Goal: Task Accomplishment & Management: Use online tool/utility

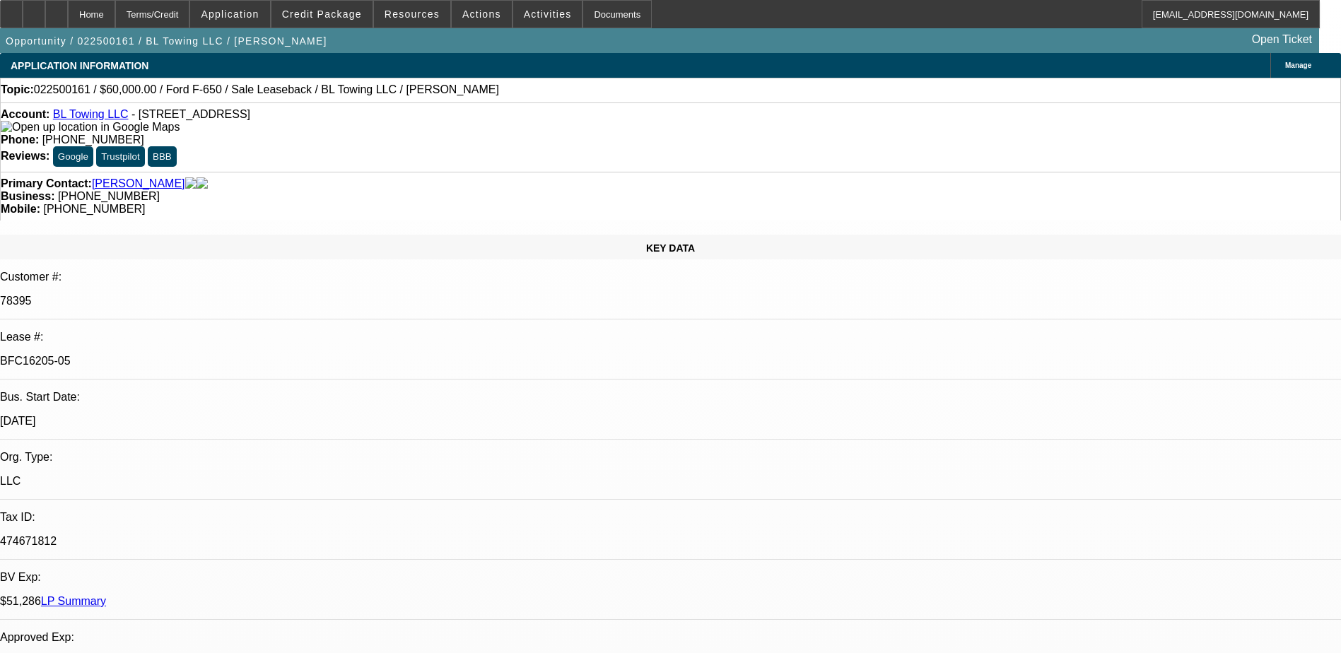
select select "0"
select select "2"
select select "0"
select select "6"
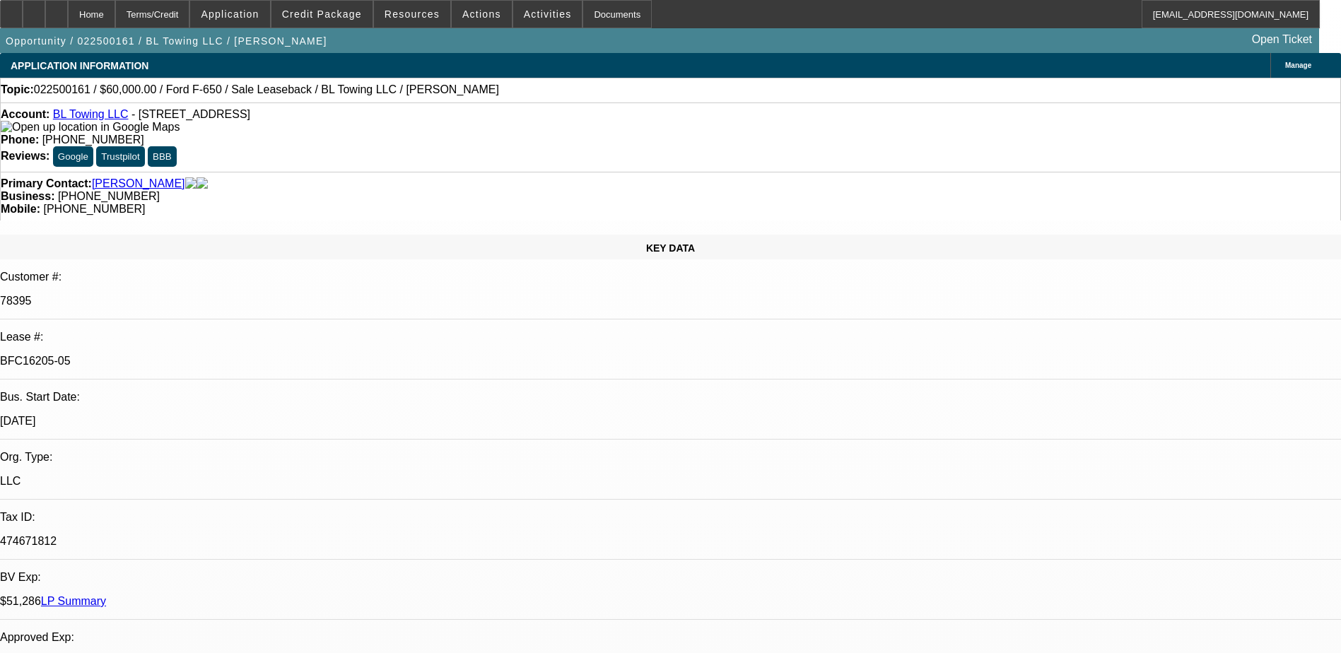
select select "0"
select select "2"
select select "0"
select select "6"
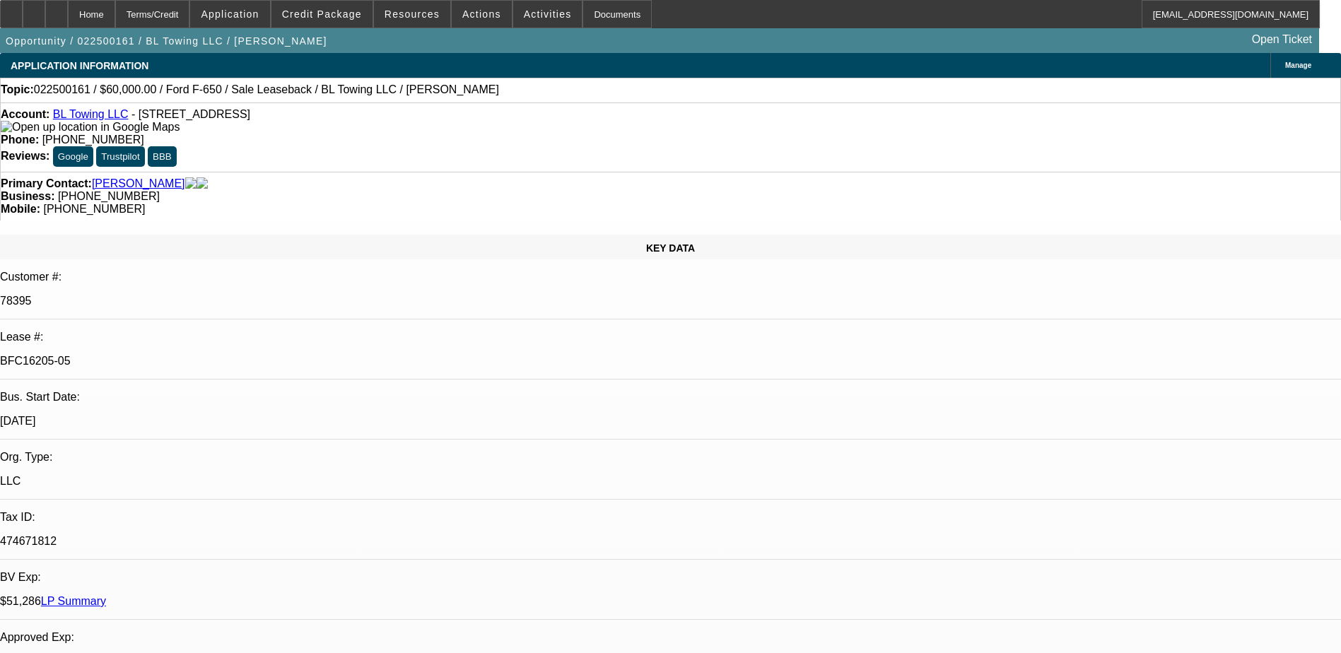
click at [106, 595] on link "LP Summary" at bounding box center [73, 601] width 65 height 12
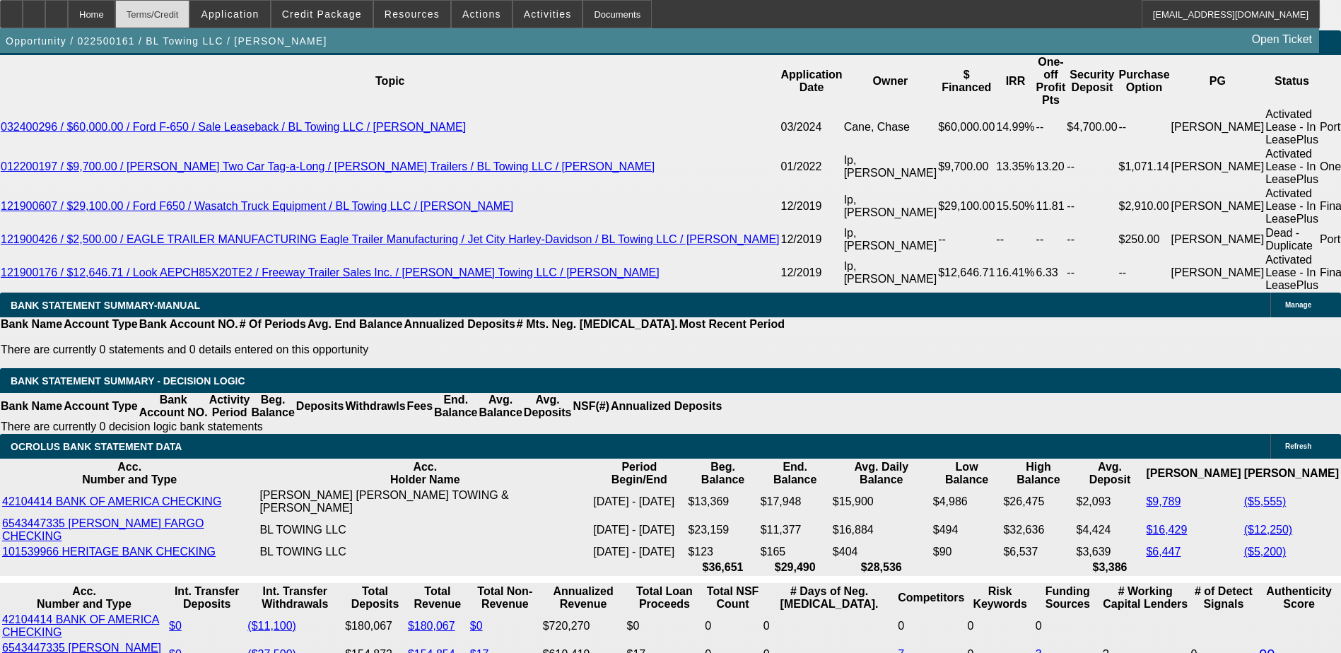
scroll to position [2616, 0]
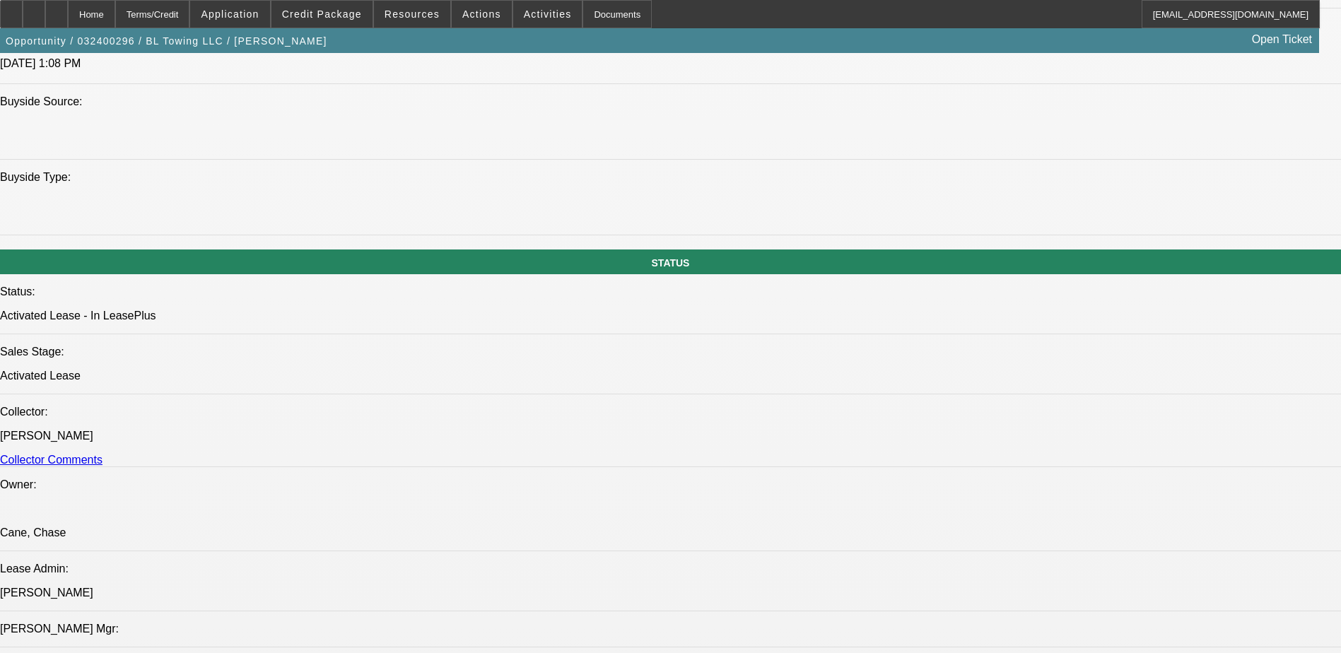
select select "0"
select select "2"
select select "0"
select select "2"
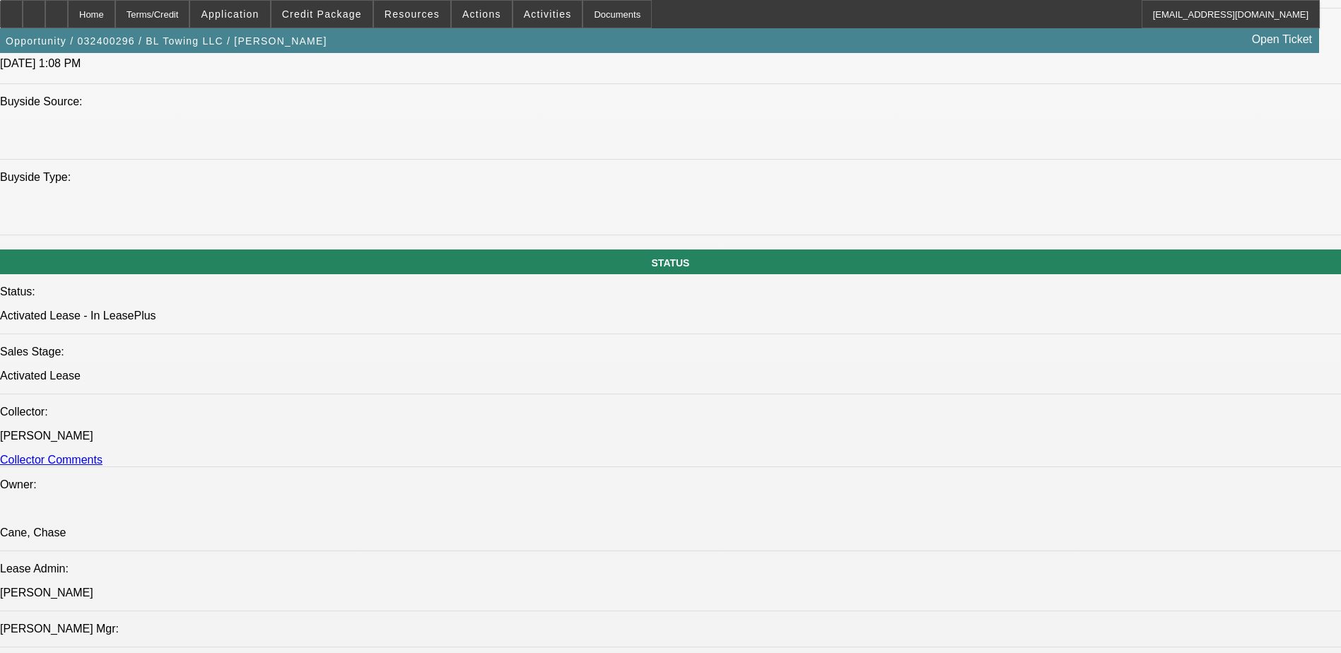
select select "0"
select select "2"
select select "0"
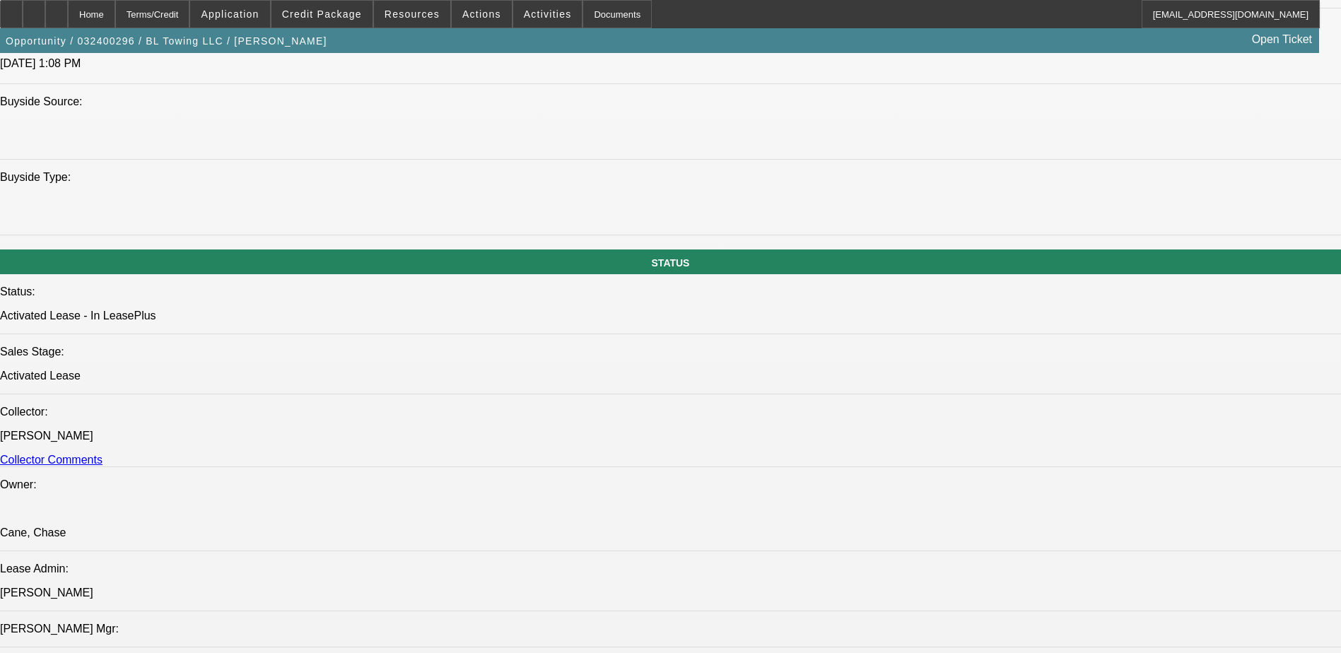
select select "2"
select select "0"
select select "1"
select select "2"
select select "6"
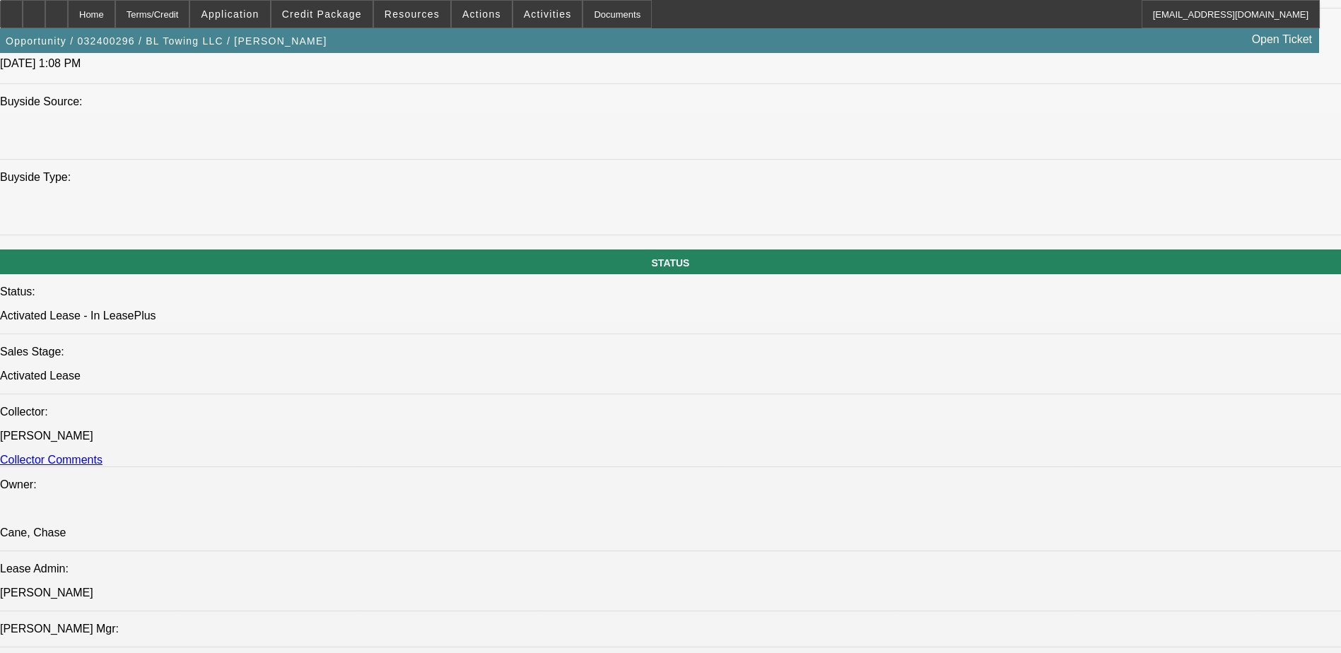
select select "1"
select select "2"
select select "6"
select select "1"
select select "2"
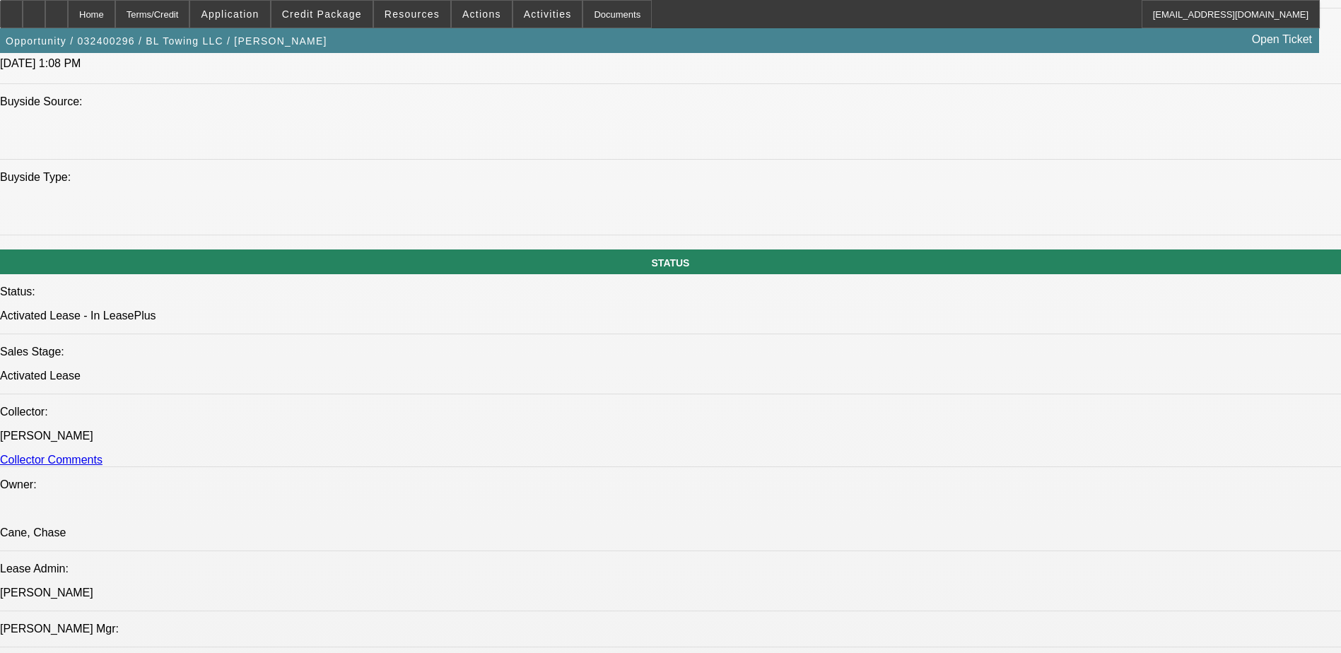
select select "6"
select select "1"
select select "2"
select select "6"
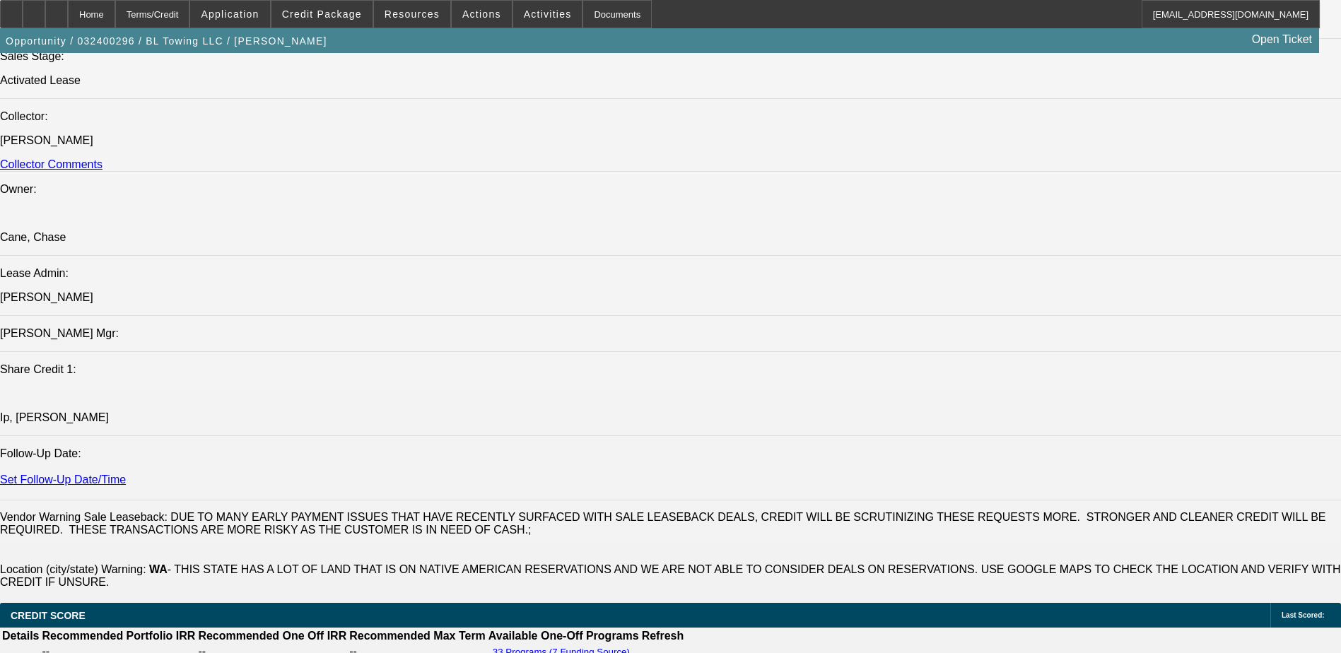
scroll to position [1920, 0]
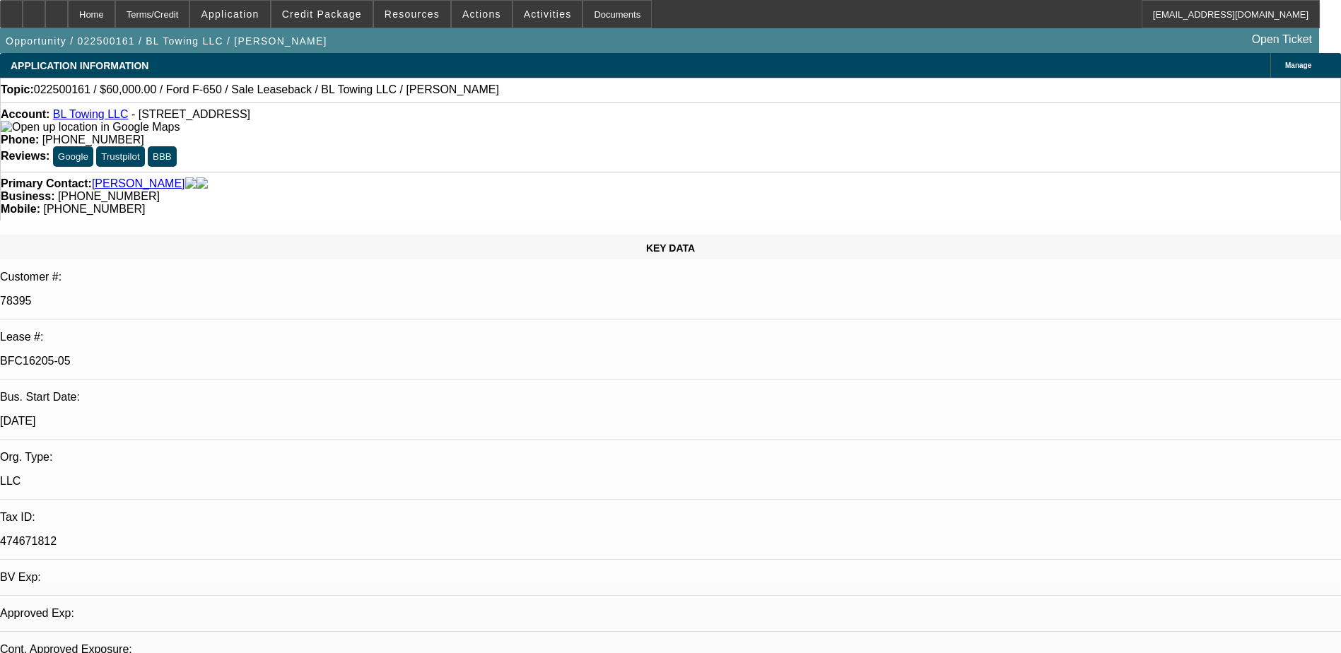
select select "0"
select select "2"
select select "0"
select select "6"
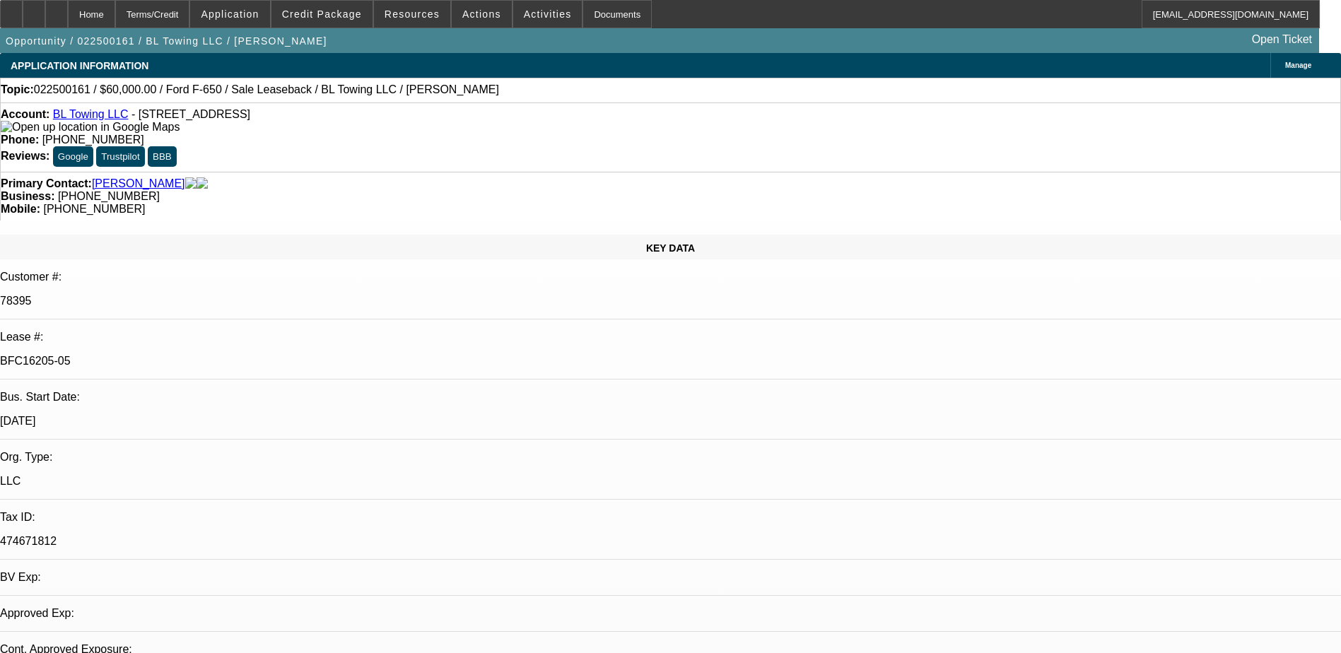
select select "0"
select select "2"
select select "0"
select select "6"
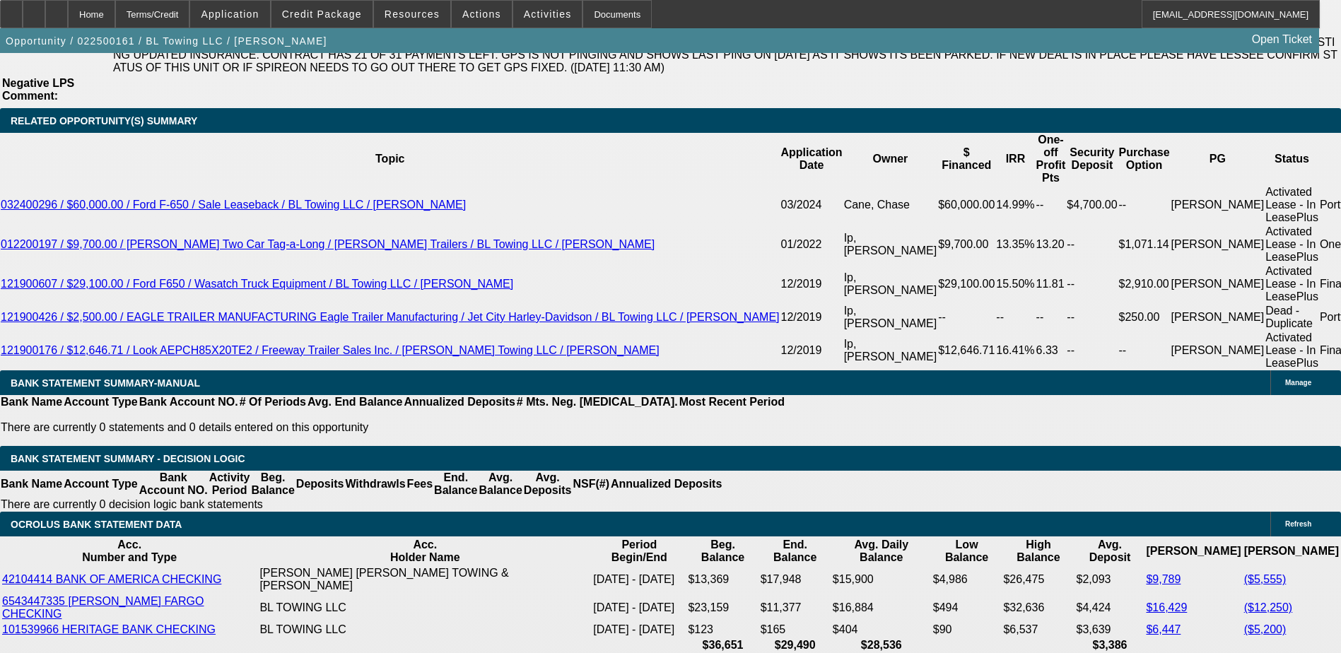
scroll to position [2687, 0]
